Goal: Task Accomplishment & Management: Use online tool/utility

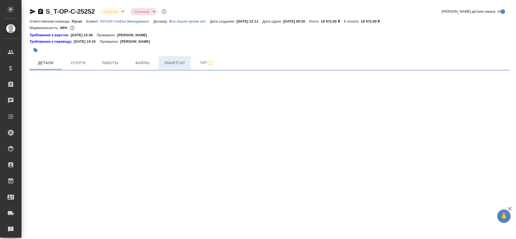
select select "RU"
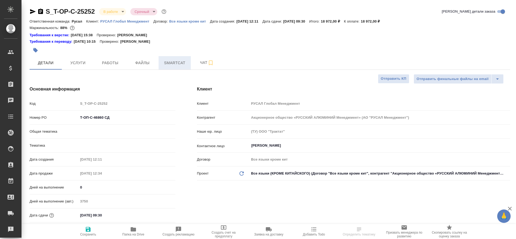
type textarea "x"
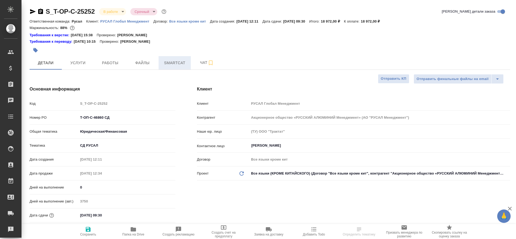
type textarea "x"
type input "Русал"
type input "[PERSON_NAME]"
click at [170, 63] on span "Smartcat" at bounding box center [175, 63] width 26 height 7
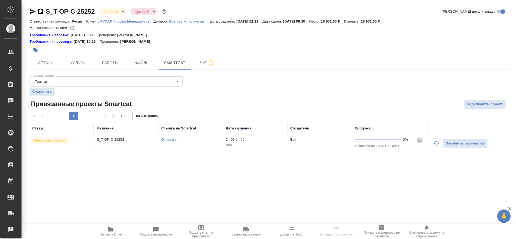
click at [167, 140] on link "Открыть" at bounding box center [168, 140] width 15 height 4
